Goal: Task Accomplishment & Management: Manage account settings

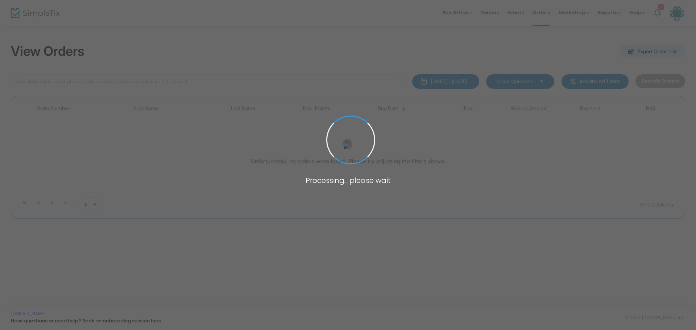
type input "[PERSON_NAME]"
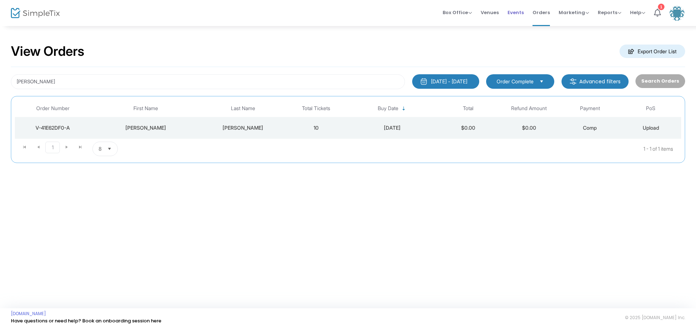
click at [518, 13] on span "Events" at bounding box center [515, 12] width 16 height 18
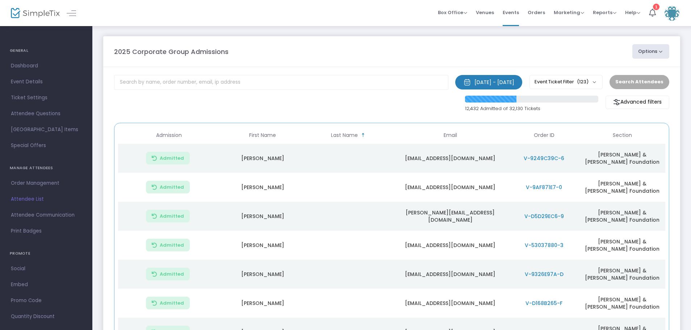
click at [542, 12] on span "Orders" at bounding box center [536, 12] width 17 height 18
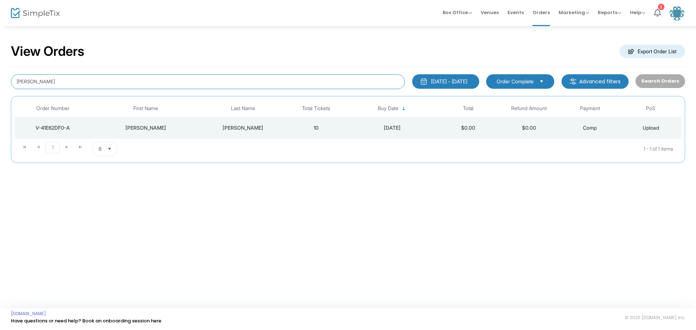
drag, startPoint x: 55, startPoint y: 83, endPoint x: -16, endPoint y: 70, distance: 72.6
click at [0, 70] on html "Processing... please wait Box Office Sell Tickets Bookings Sell Season Pass Ven…" at bounding box center [348, 165] width 696 height 330
type input "dmeckna10@gmail.com"
click at [59, 128] on div "V-9DC81A9D-A" at bounding box center [53, 127] width 72 height 7
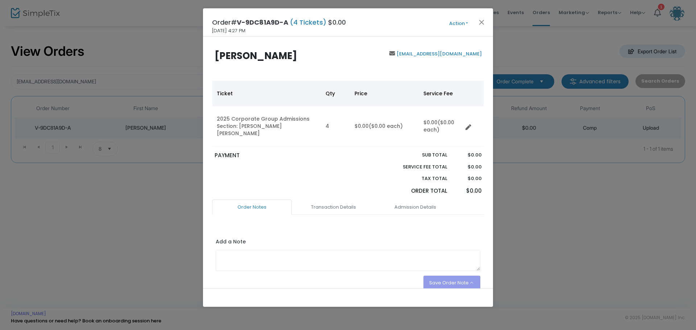
click at [466, 24] on button "Action" at bounding box center [458, 24] width 43 height 8
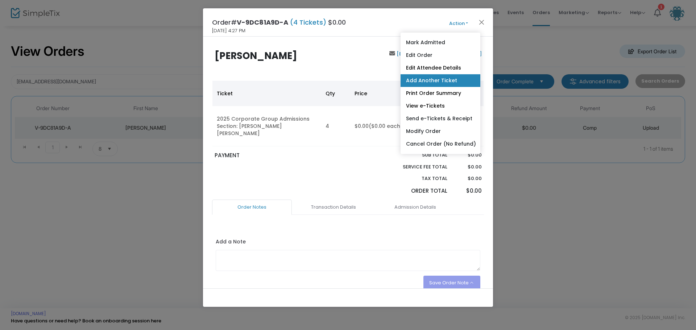
click at [446, 82] on link "Add Another Ticket" at bounding box center [440, 80] width 80 height 13
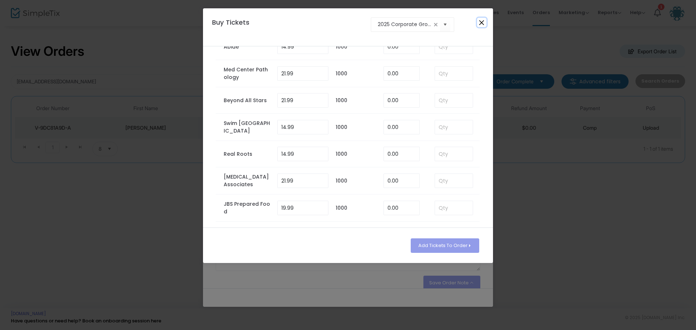
click at [481, 25] on button "Close" at bounding box center [481, 22] width 9 height 9
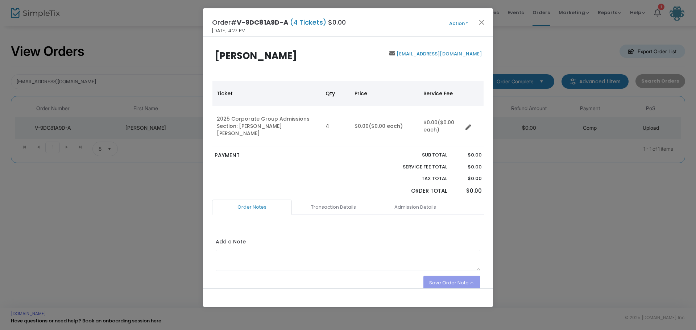
click at [465, 23] on button "Action" at bounding box center [458, 24] width 43 height 8
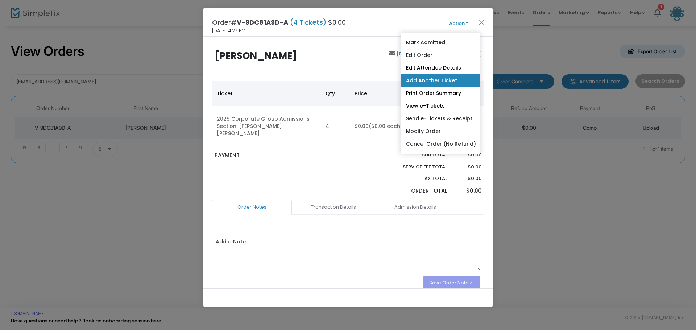
click at [441, 79] on link "Add Another Ticket" at bounding box center [440, 80] width 80 height 13
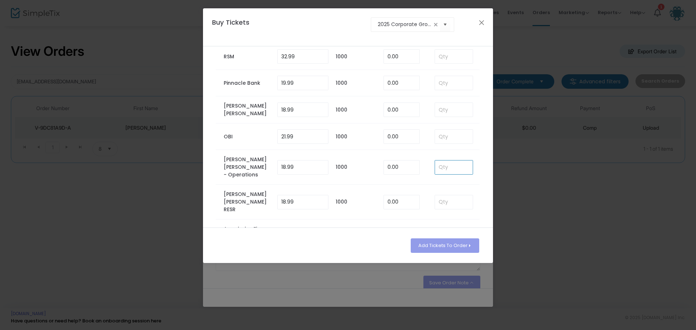
click at [450, 161] on input at bounding box center [454, 168] width 38 height 14
type input "3"
click at [436, 243] on button "Add Tickets To Order" at bounding box center [445, 245] width 68 height 14
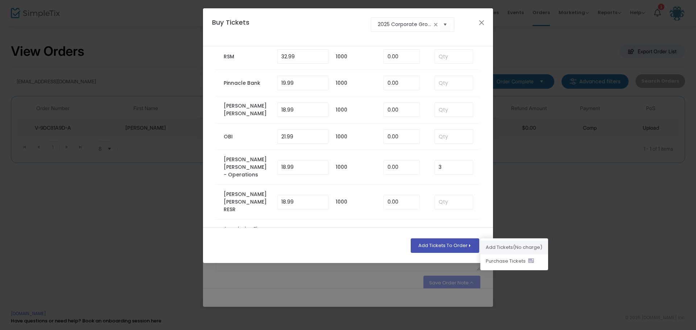
click at [497, 248] on li "Add Ticket s (No charge)" at bounding box center [514, 248] width 68 height 14
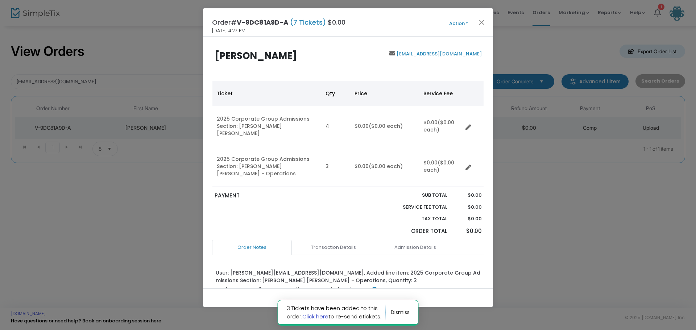
click at [325, 317] on link "Click here" at bounding box center [315, 317] width 26 height 8
click at [482, 20] on button "Close" at bounding box center [481, 21] width 9 height 9
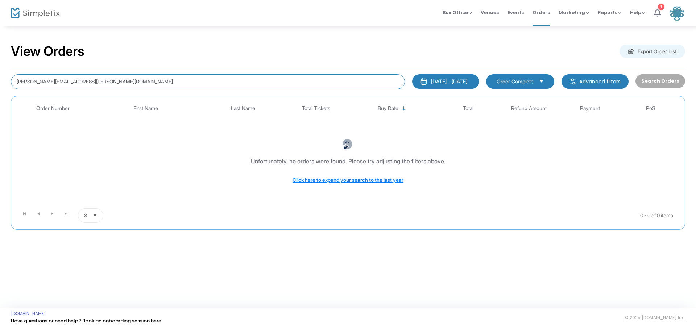
drag, startPoint x: 114, startPoint y: 82, endPoint x: -47, endPoint y: 66, distance: 161.7
click at [0, 66] on html "Processing... please wait Box Office Sell Tickets Bookings Sell Season Pass Ven…" at bounding box center [348, 165] width 696 height 330
type input "Mia Smith"
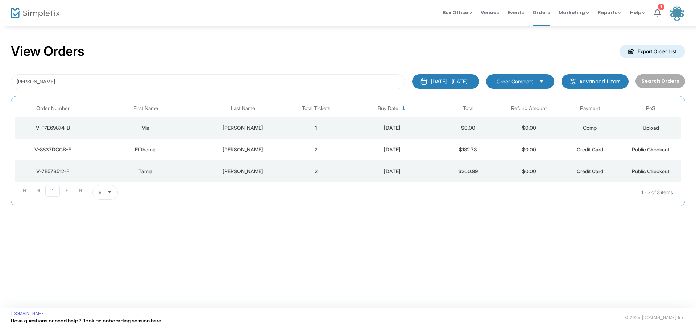
click at [43, 126] on div "V-F7E69874-B" at bounding box center [53, 127] width 72 height 7
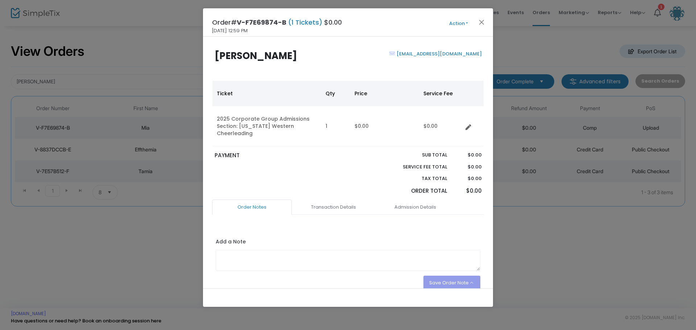
click at [466, 21] on button "Action" at bounding box center [458, 24] width 43 height 8
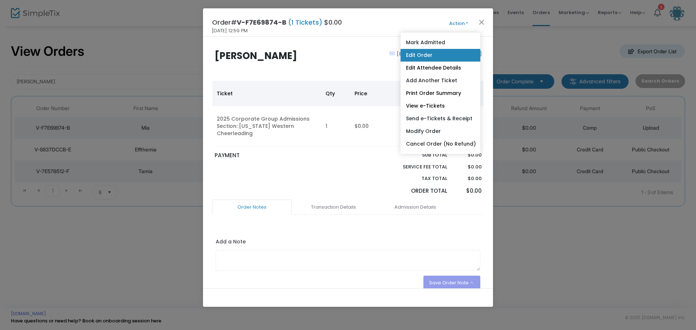
click at [427, 53] on link "Edit Order" at bounding box center [440, 55] width 80 height 13
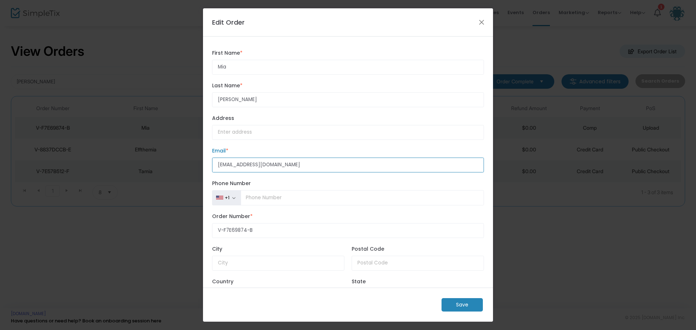
drag, startPoint x: 283, startPoint y: 166, endPoint x: 183, endPoint y: 151, distance: 101.8
click at [183, 151] on ngb-modal-window "Edit Order Mia First Name * First Name is required. Smith Last Name * Last Name…" at bounding box center [348, 165] width 696 height 330
paste input "ksmith748"
type input "ksmith748@iwcc.edu"
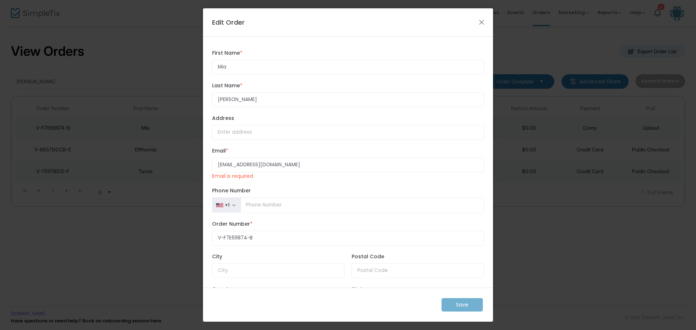
click at [458, 304] on div "Save" at bounding box center [348, 305] width 290 height 34
click at [459, 306] on div "Save" at bounding box center [348, 305] width 290 height 34
click at [482, 23] on button "Close" at bounding box center [481, 21] width 9 height 9
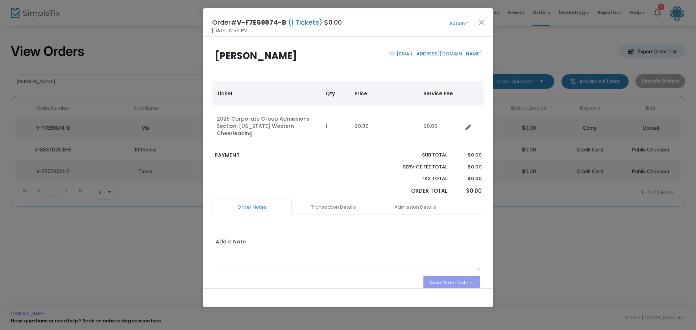
click at [465, 22] on button "Action" at bounding box center [458, 24] width 43 height 8
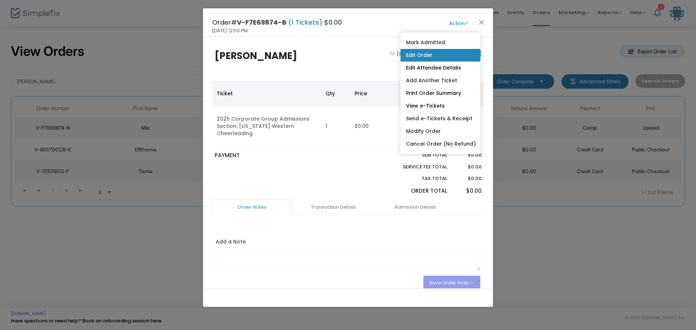
click at [431, 53] on link "Edit Order" at bounding box center [440, 55] width 80 height 13
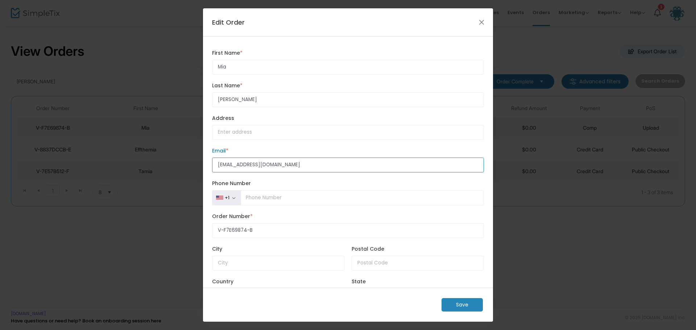
drag, startPoint x: 282, startPoint y: 167, endPoint x: 151, endPoint y: 151, distance: 132.5
click at [151, 151] on ngb-modal-window "Edit Order Mia First Name * First Name is required. Smith Last Name * Last Name…" at bounding box center [348, 165] width 696 height 330
type input "ksmith748@iwcc.edu"
click at [462, 304] on m-button "Save" at bounding box center [461, 304] width 41 height 13
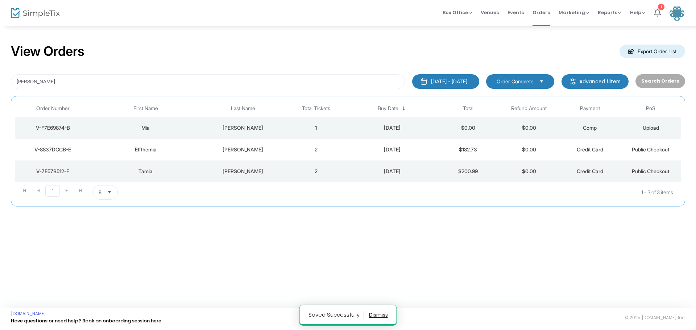
click at [60, 125] on div "V-F7E69874-B" at bounding box center [53, 127] width 72 height 7
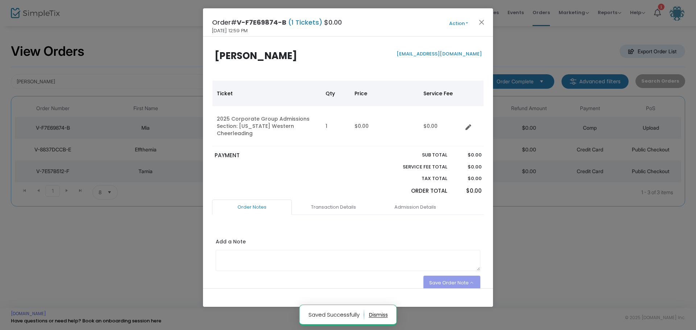
click at [466, 21] on button "Action" at bounding box center [458, 24] width 43 height 8
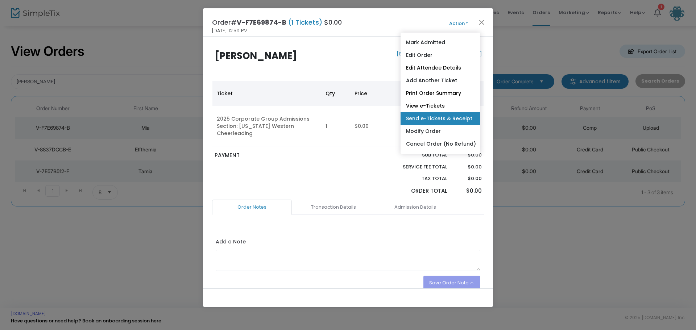
click at [441, 116] on link "Send e-Tickets & Receipt" at bounding box center [440, 118] width 80 height 13
type input "ksmith748@iwcc.edu"
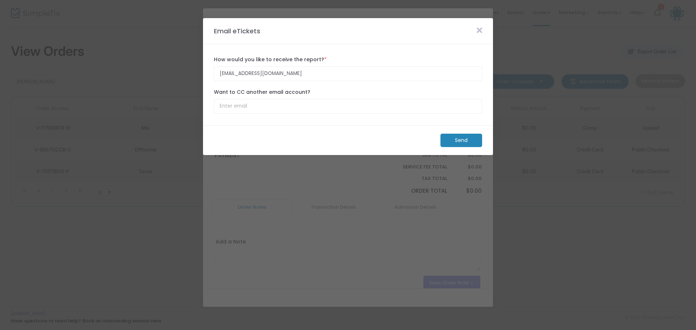
click at [462, 139] on m-button "Send" at bounding box center [461, 140] width 42 height 13
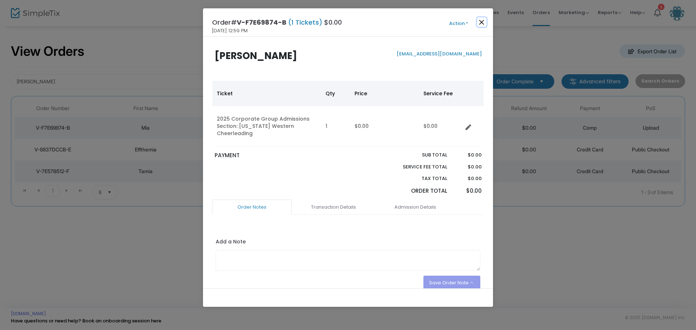
click at [480, 21] on button "Close" at bounding box center [481, 21] width 9 height 9
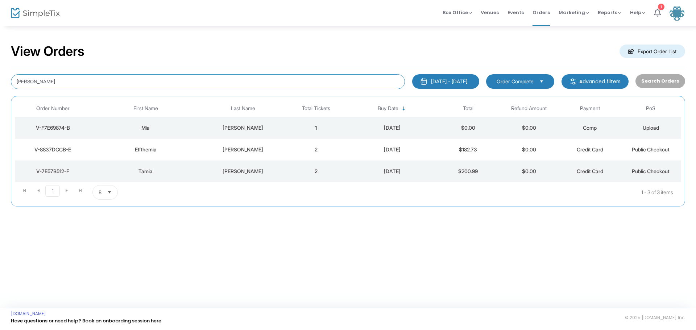
drag, startPoint x: 68, startPoint y: 81, endPoint x: -116, endPoint y: 68, distance: 183.8
click at [0, 68] on html "Processing... please wait Box Office Sell Tickets Bookings Sell Season Pass Ven…" at bounding box center [348, 165] width 696 height 330
type input "tawny kollman"
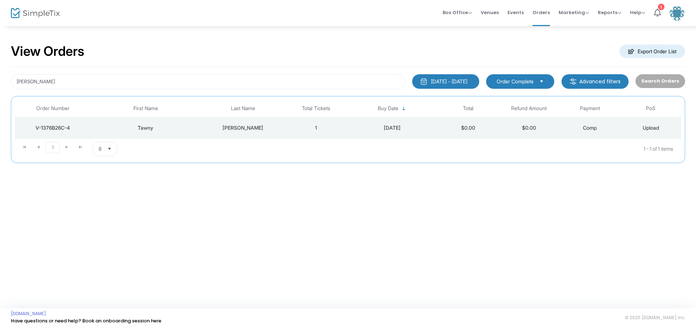
click at [53, 126] on div "V-1376B26C-4" at bounding box center [53, 127] width 72 height 7
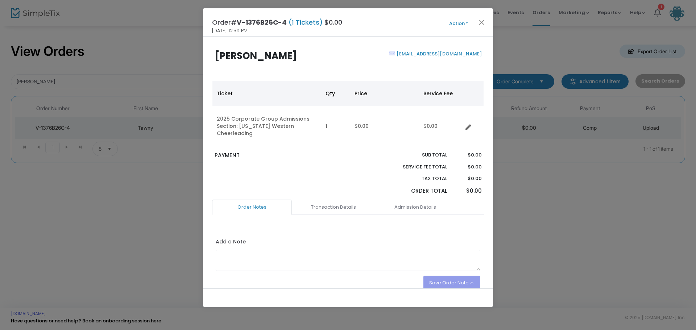
click at [466, 22] on button "Action" at bounding box center [458, 24] width 43 height 8
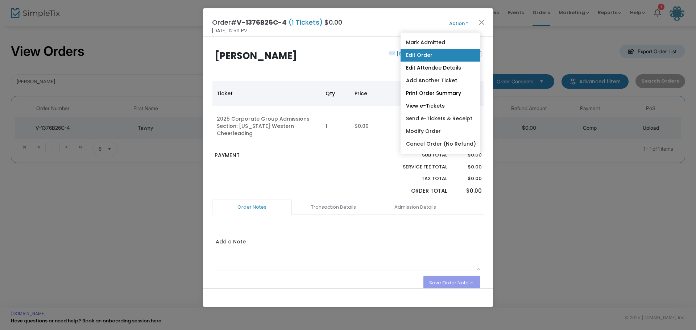
click at [442, 52] on link "Edit Order" at bounding box center [440, 55] width 80 height 13
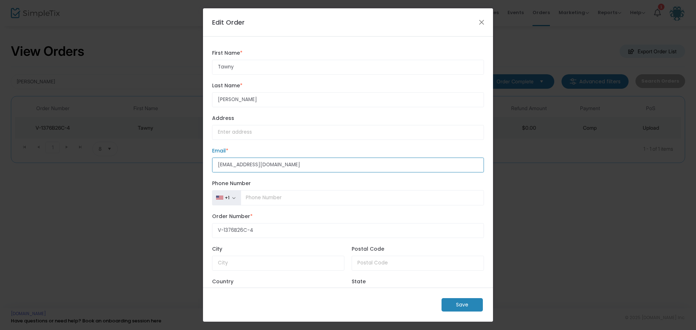
drag, startPoint x: 284, startPoint y: 167, endPoint x: 190, endPoint y: 159, distance: 94.5
click at [190, 159] on ngb-modal-window "Edit Order Tawny First Name * First Name is required. Kollman Last Name * Last …" at bounding box center [348, 165] width 696 height 330
paste input "Tkollman"
type input "Tkollman907@iwcc.edu"
click at [458, 303] on div "Save" at bounding box center [348, 305] width 290 height 34
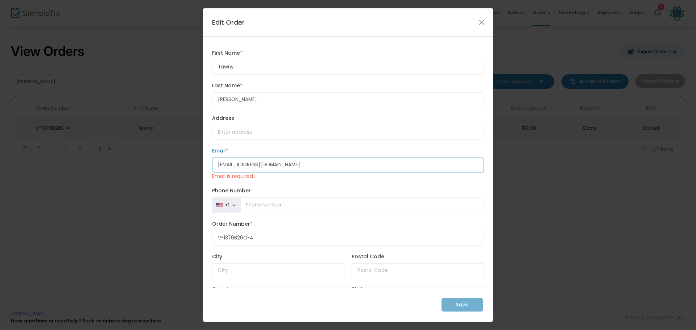
drag, startPoint x: 285, startPoint y: 163, endPoint x: 185, endPoint y: 155, distance: 99.9
click at [185, 155] on ngb-modal-window "Edit Order Tawny First Name * First Name is required. Kollman Last Name * Last …" at bounding box center [348, 165] width 696 height 330
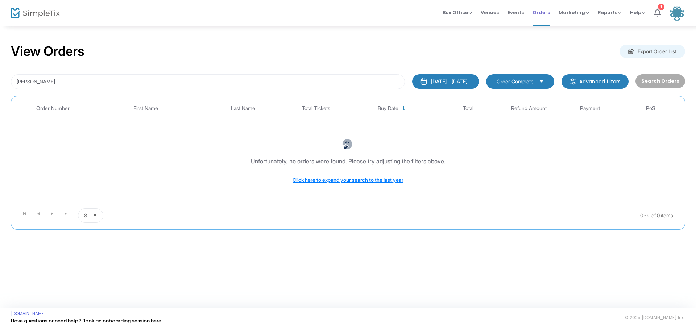
click at [542, 11] on span "Orders" at bounding box center [540, 12] width 17 height 18
drag, startPoint x: 55, startPoint y: 86, endPoint x: -21, endPoint y: 78, distance: 76.1
click at [0, 78] on html "Processing... please wait Box Office Sell Tickets Bookings Sell Season Pass Ven…" at bounding box center [348, 165] width 696 height 330
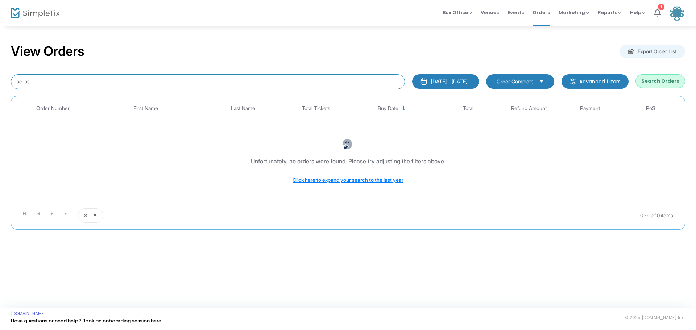
type input "seuss"
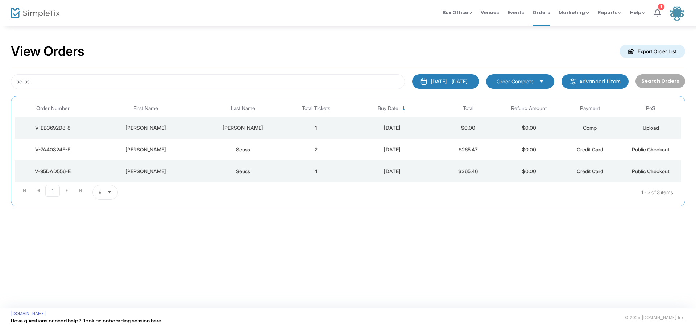
click at [51, 124] on div "V-EB3692D8-8" at bounding box center [53, 127] width 72 height 7
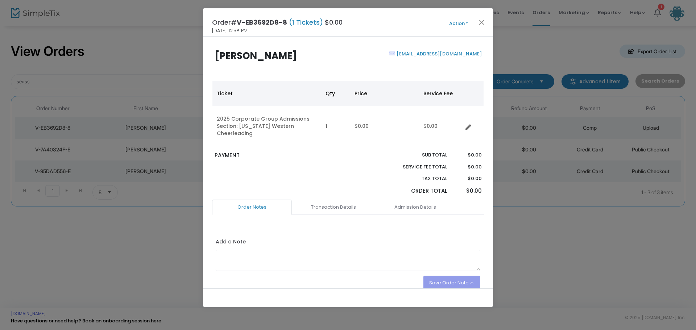
click at [466, 21] on button "Action" at bounding box center [458, 24] width 43 height 8
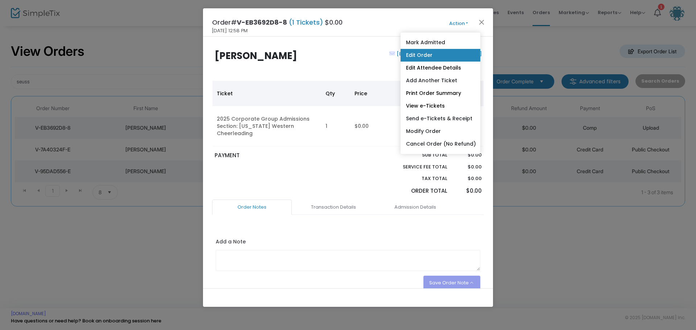
click at [430, 53] on link "Edit Order" at bounding box center [440, 55] width 80 height 13
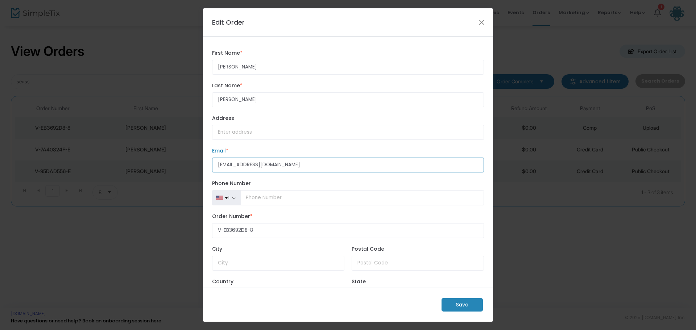
drag, startPoint x: 279, startPoint y: 164, endPoint x: 188, endPoint y: 151, distance: 91.9
click at [188, 151] on ngb-modal-window "Edit Order [PERSON_NAME] First Name * First Name is required. [PERSON_NAME] Las…" at bounding box center [348, 165] width 696 height 330
type input "[EMAIL_ADDRESS][DOMAIN_NAME]"
click at [460, 305] on m-button "Save" at bounding box center [461, 304] width 41 height 13
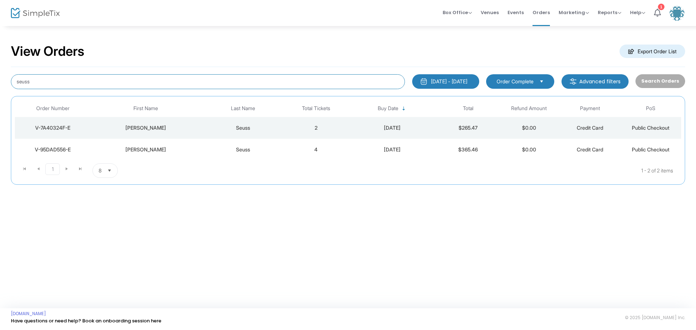
click at [60, 84] on input "seuss" at bounding box center [208, 81] width 394 height 15
drag, startPoint x: 53, startPoint y: 83, endPoint x: -1, endPoint y: 80, distance: 53.7
click at [0, 80] on html "Processing... please wait Box Office Sell Tickets Bookings Sell Season Pass Ven…" at bounding box center [348, 165] width 696 height 330
type input "janyla"
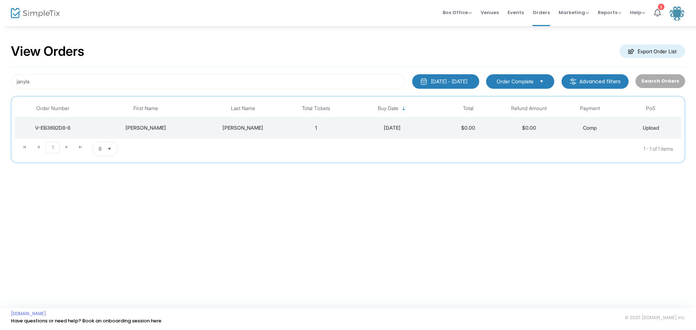
click at [49, 125] on div "V-EB3692D8-8" at bounding box center [53, 127] width 72 height 7
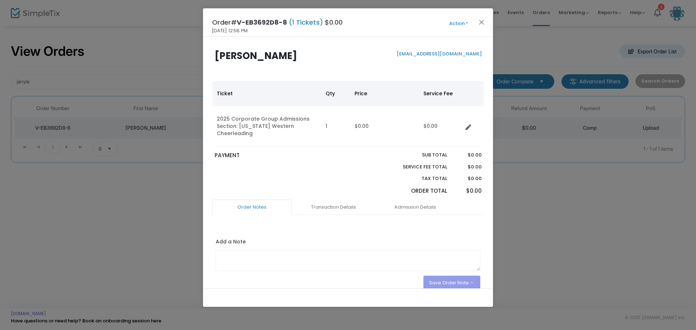
click at [468, 24] on button "Action" at bounding box center [458, 24] width 43 height 8
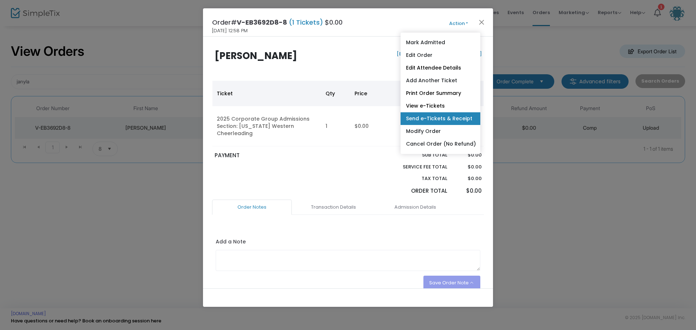
click at [449, 116] on link "Send e-Tickets & Receipt" at bounding box center [440, 118] width 80 height 13
type input "[EMAIL_ADDRESS][DOMAIN_NAME]"
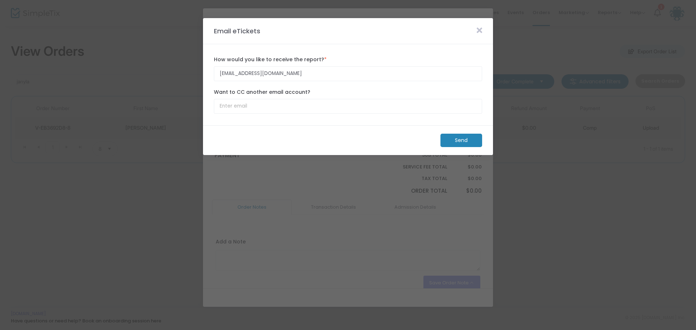
click at [455, 141] on m-button "Send" at bounding box center [461, 140] width 42 height 13
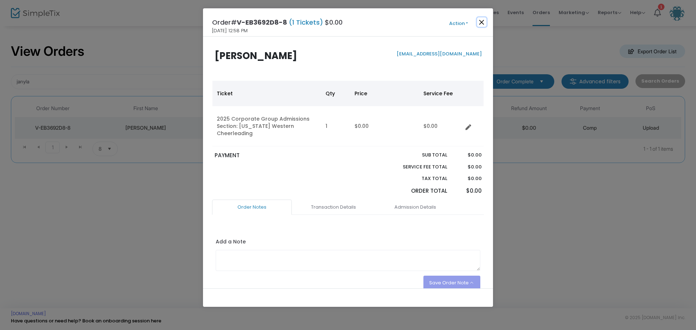
click at [481, 18] on button "Close" at bounding box center [481, 21] width 9 height 9
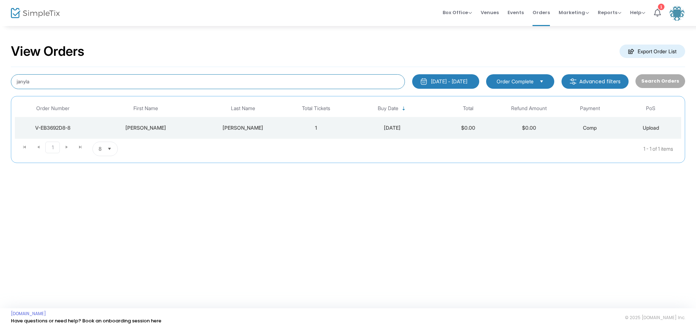
drag, startPoint x: 50, startPoint y: 85, endPoint x: -45, endPoint y: 92, distance: 95.5
click at [0, 92] on html "Processing... please wait Box Office Sell Tickets Bookings Sell Season Pass Ven…" at bounding box center [348, 165] width 696 height 330
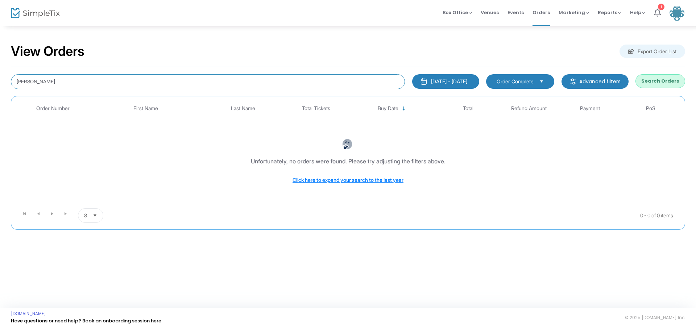
type input "[PERSON_NAME]"
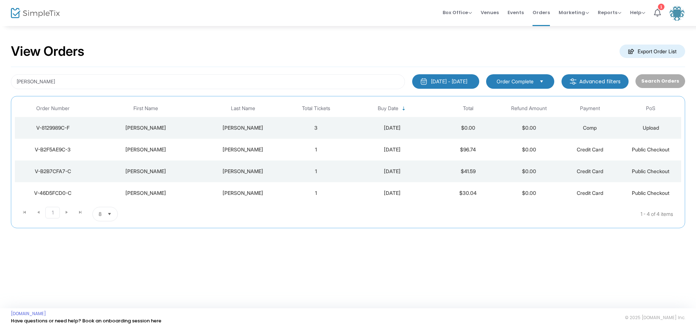
click at [58, 127] on div "V-8129989C-F" at bounding box center [53, 127] width 72 height 7
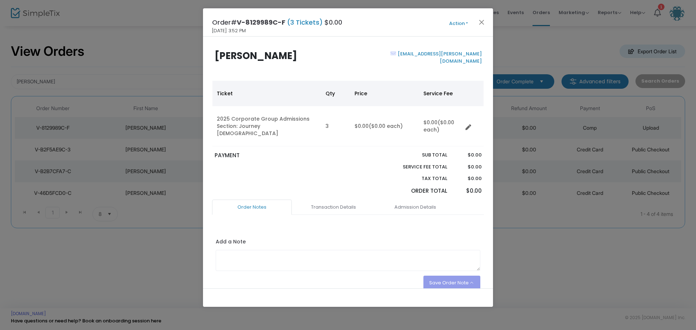
click at [468, 23] on button "Action" at bounding box center [458, 24] width 43 height 8
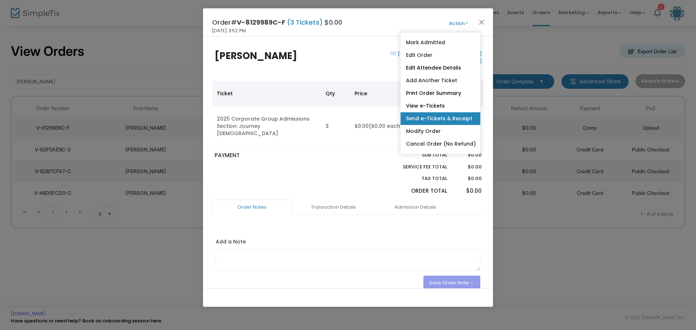
click at [425, 116] on link "Send e-Tickets & Receipt" at bounding box center [440, 118] width 80 height 13
type input "skoesters@cox.net"
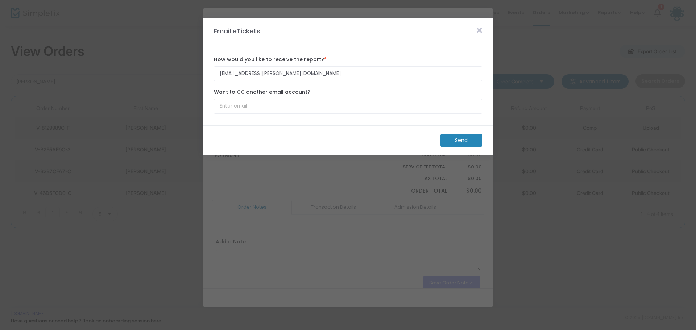
click at [458, 138] on m-button "Send" at bounding box center [461, 140] width 42 height 13
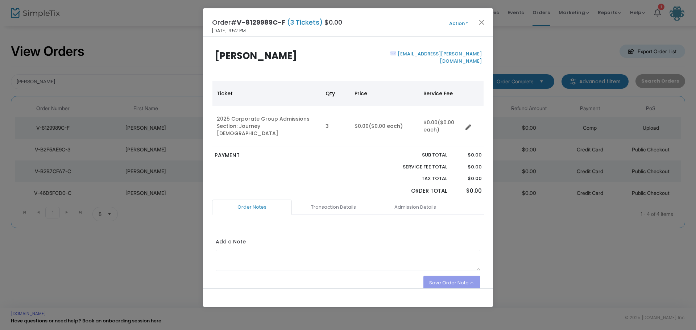
click at [467, 22] on button "Action" at bounding box center [458, 24] width 43 height 8
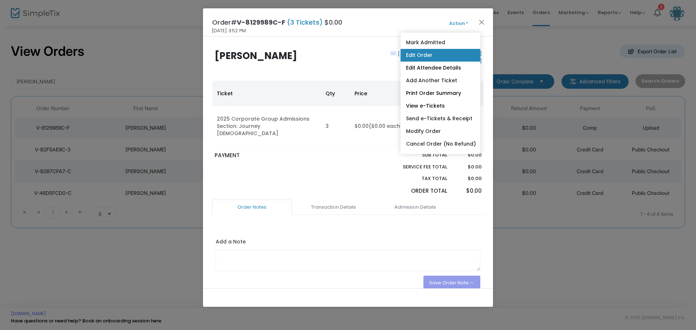
click at [430, 54] on link "Edit Order" at bounding box center [440, 55] width 80 height 13
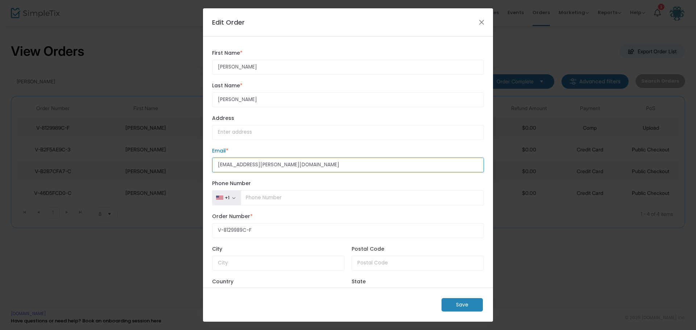
drag, startPoint x: 274, startPoint y: 165, endPoint x: 128, endPoint y: 165, distance: 146.0
click at [130, 160] on ngb-modal-window "Edit Order Susan First Name * First Name is required. Koester Last Name * Last …" at bounding box center [348, 165] width 696 height 330
type input "skoesters@d"
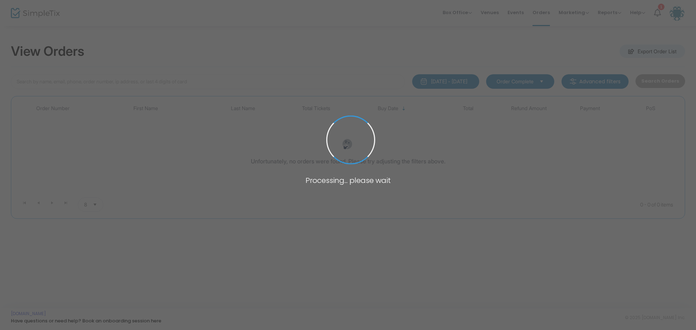
type input "[PERSON_NAME]"
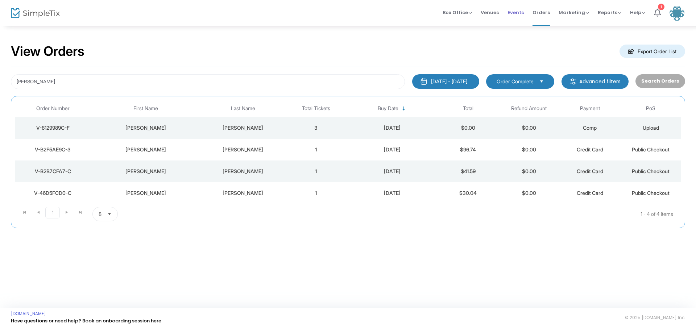
click at [519, 12] on span "Events" at bounding box center [515, 12] width 16 height 18
